Goal: Information Seeking & Learning: Find specific fact

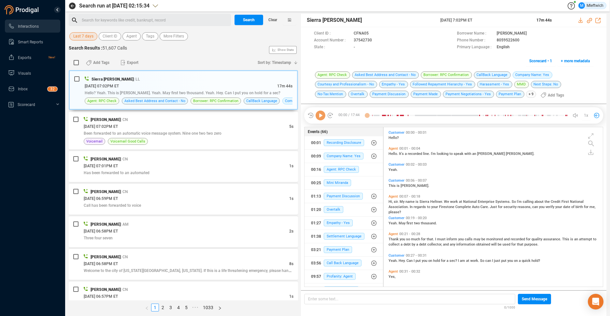
scroll to position [158, 216]
click at [136, 37] on span "Agent" at bounding box center [131, 36] width 10 height 8
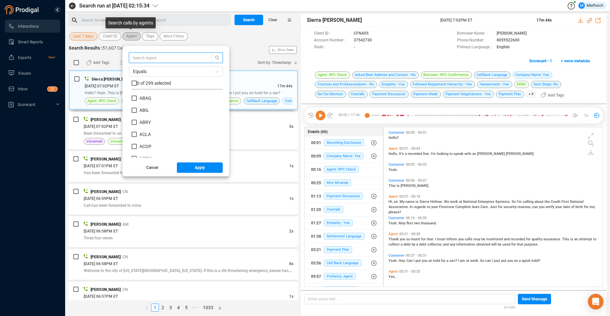
scroll to position [61, 88]
drag, startPoint x: 156, startPoint y: 56, endPoint x: 161, endPoint y: 64, distance: 8.8
click at [159, 56] on input "text" at bounding box center [167, 57] width 69 height 7
type input "hjac"
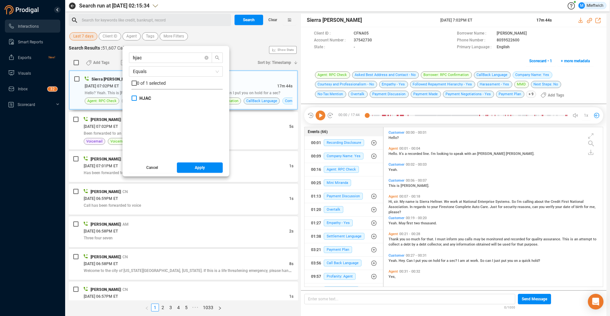
click at [134, 96] on input "HJAC" at bounding box center [134, 97] width 5 height 5
checkbox input "true"
click at [196, 165] on span "Apply" at bounding box center [200, 167] width 10 height 10
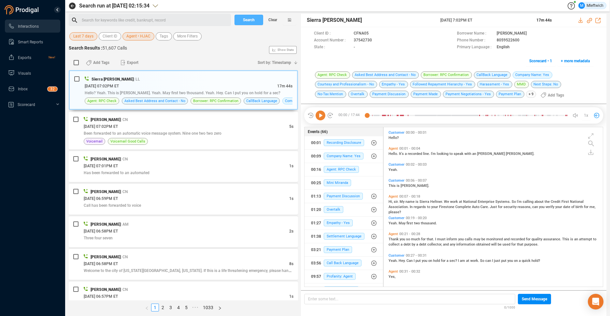
click at [246, 20] on span "Search" at bounding box center [249, 20] width 12 height 10
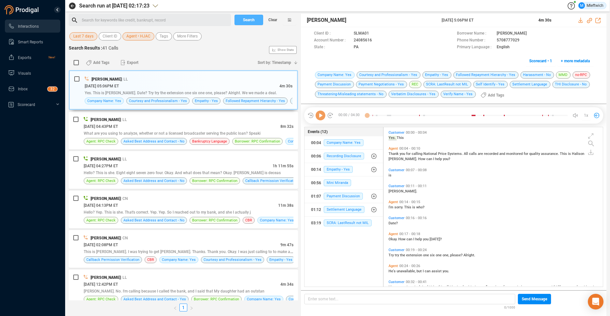
scroll to position [158, 216]
click at [204, 93] on span "Yes. This is [PERSON_NAME]. Date? Try try the extension one six one one, please…" at bounding box center [181, 93] width 192 height 5
click at [194, 95] on span "Yes. This is [PERSON_NAME]. Date? Try try the extension one six one one, please…" at bounding box center [181, 93] width 192 height 5
click at [248, 128] on div "[DATE] 04:43PM ET" at bounding box center [182, 126] width 197 height 7
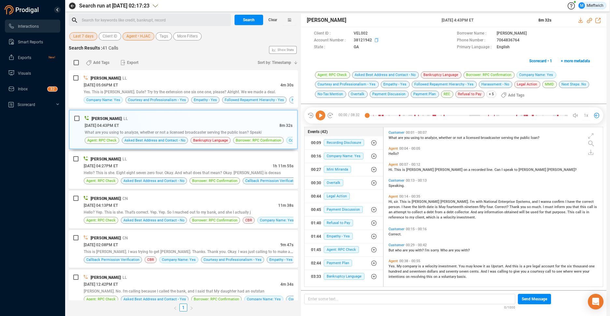
click at [376, 39] on icon at bounding box center [377, 40] width 5 height 5
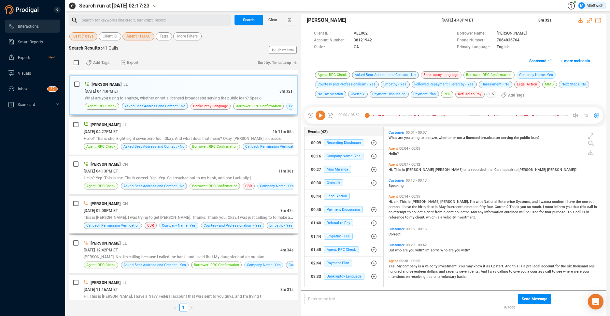
click at [253, 212] on div "[DATE] 02:08PM ET" at bounding box center [182, 210] width 197 height 7
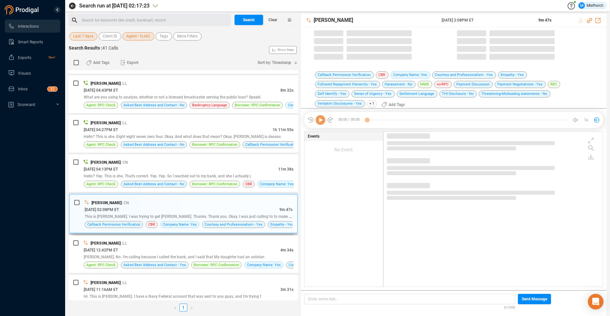
click at [243, 210] on div "[DATE] 02:08PM ET" at bounding box center [182, 209] width 195 height 7
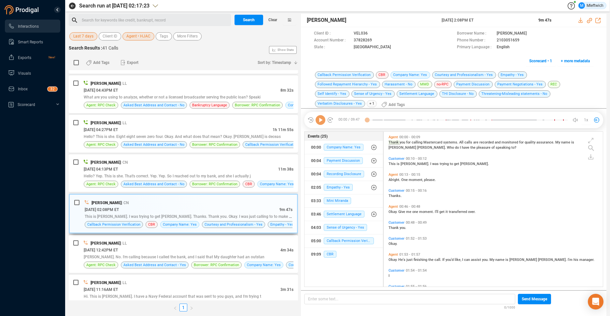
scroll to position [158, 216]
click at [375, 39] on icon at bounding box center [377, 40] width 5 height 5
